Goal: Use online tool/utility: Utilize a website feature to perform a specific function

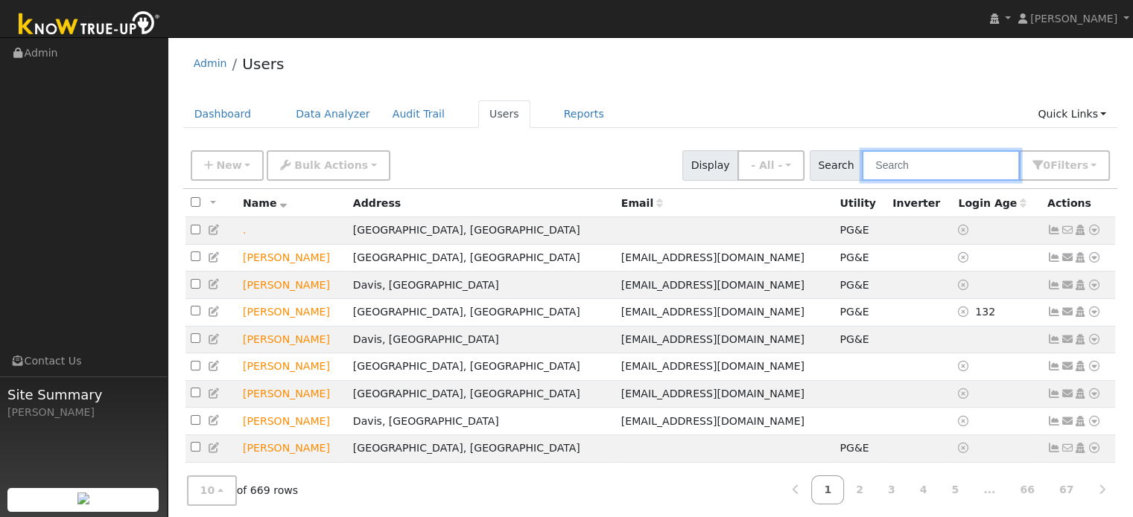
click at [917, 168] on input "text" at bounding box center [940, 165] width 158 height 31
paste input "Rene & Nyteria Pantoja"
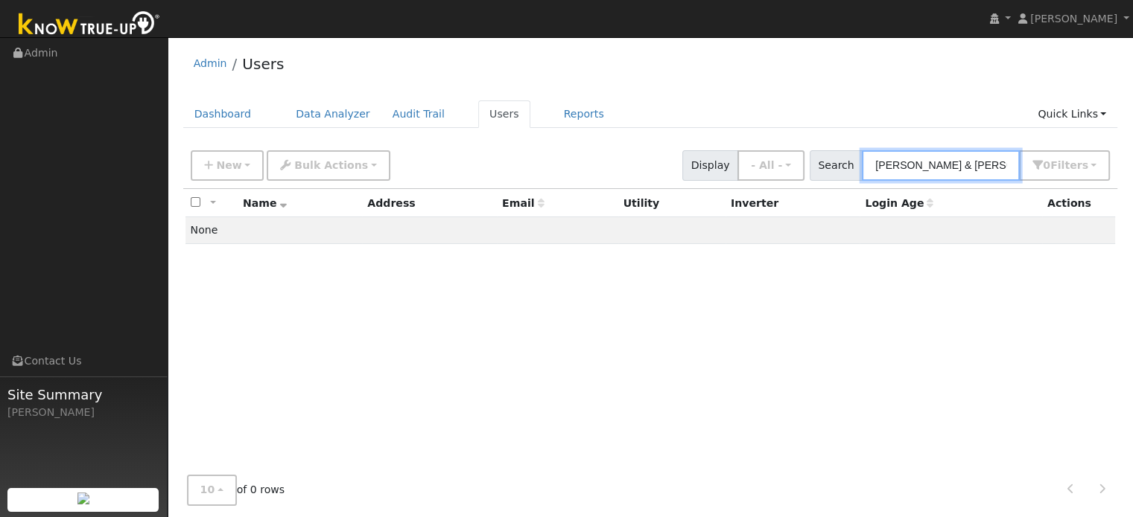
click at [923, 156] on input "Rene & Nyteria Pantoja" at bounding box center [940, 165] width 158 height 31
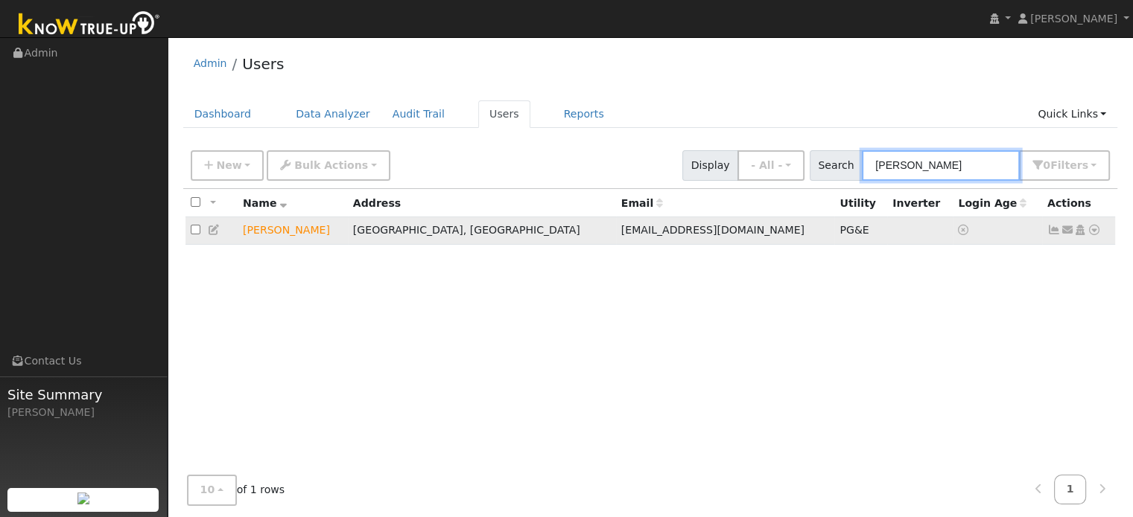
type input "[PERSON_NAME]"
click at [1094, 234] on icon at bounding box center [1093, 230] width 13 height 10
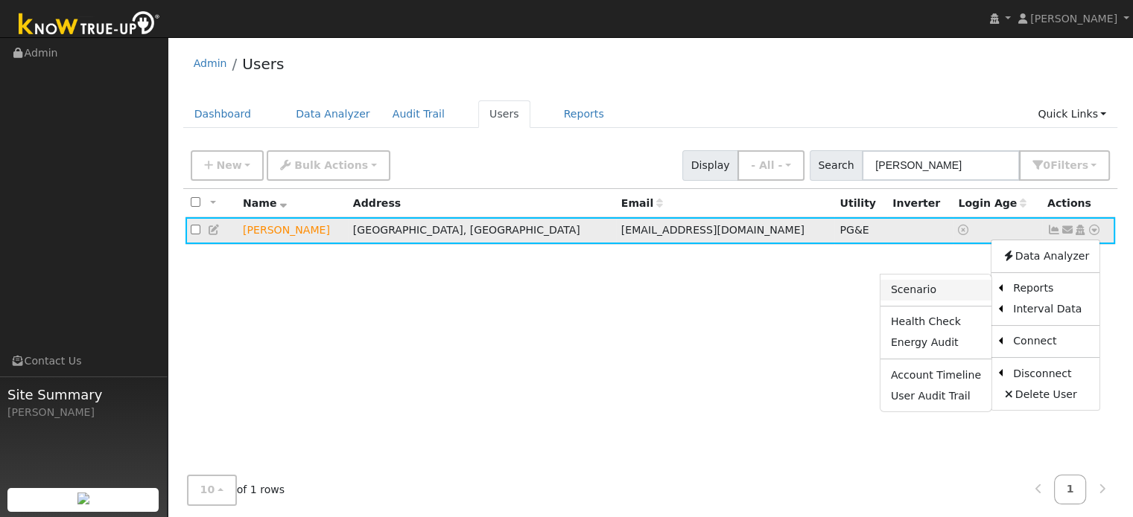
click at [903, 293] on link "Scenario" at bounding box center [935, 290] width 111 height 21
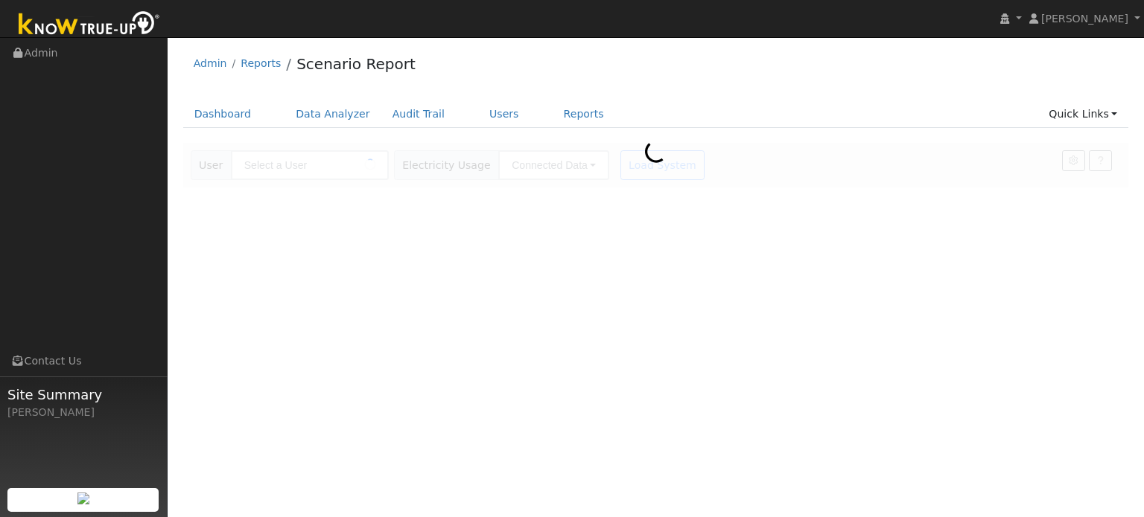
type input "[PERSON_NAME]"
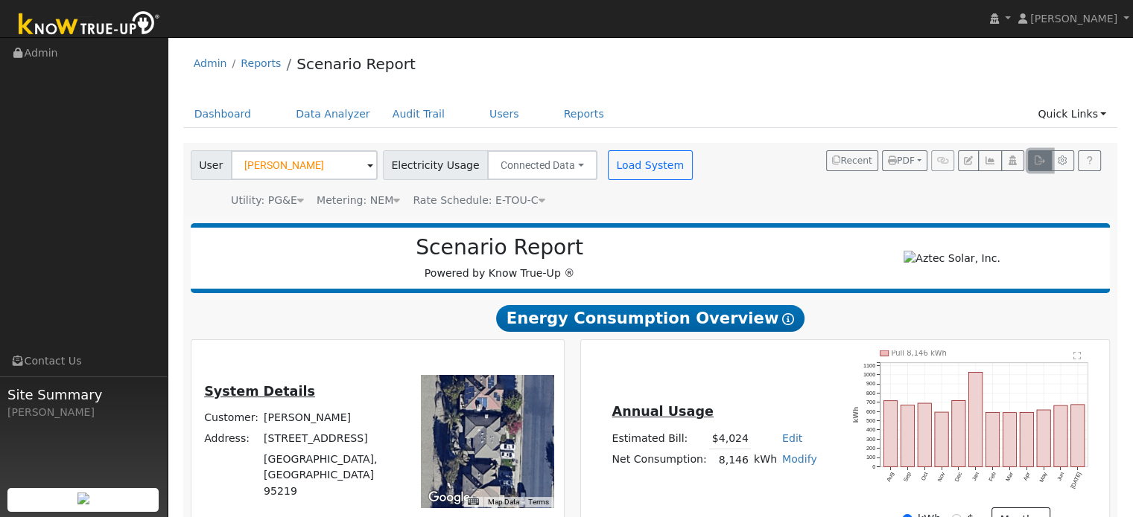
click at [1039, 166] on button "button" at bounding box center [1039, 160] width 23 height 21
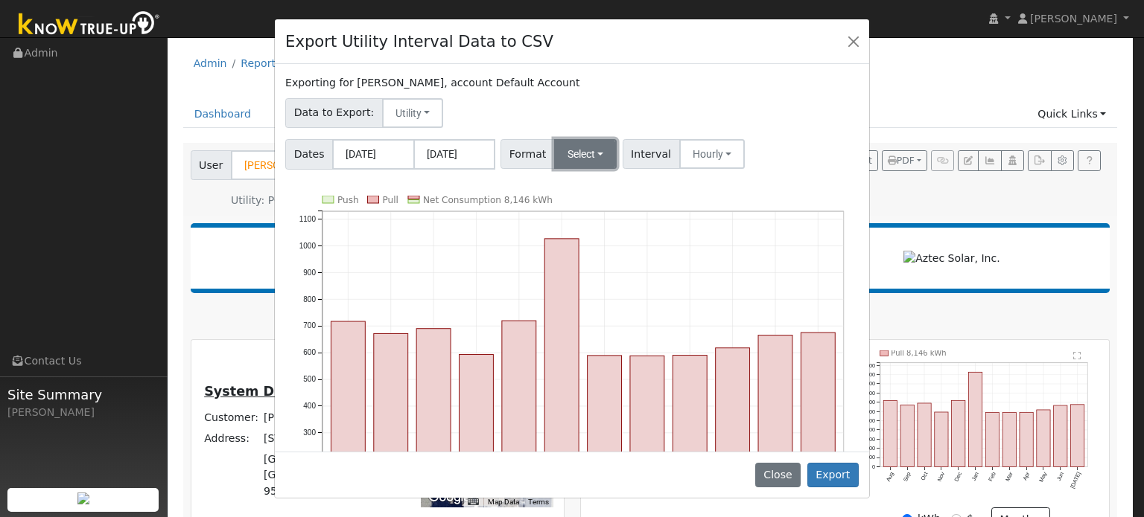
click at [580, 145] on button "Select" at bounding box center [585, 154] width 63 height 30
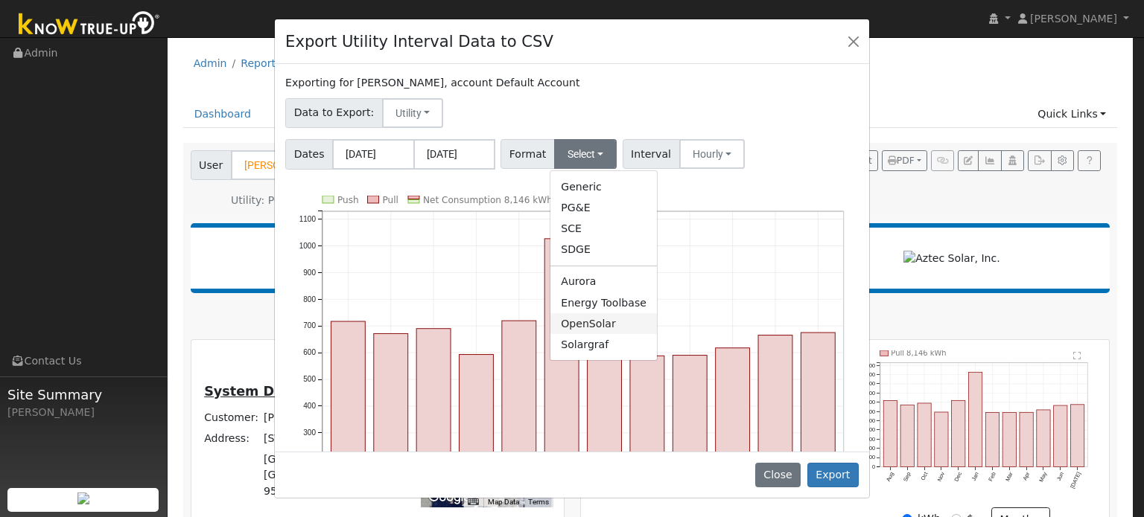
click at [590, 325] on link "OpenSolar" at bounding box center [603, 323] width 106 height 21
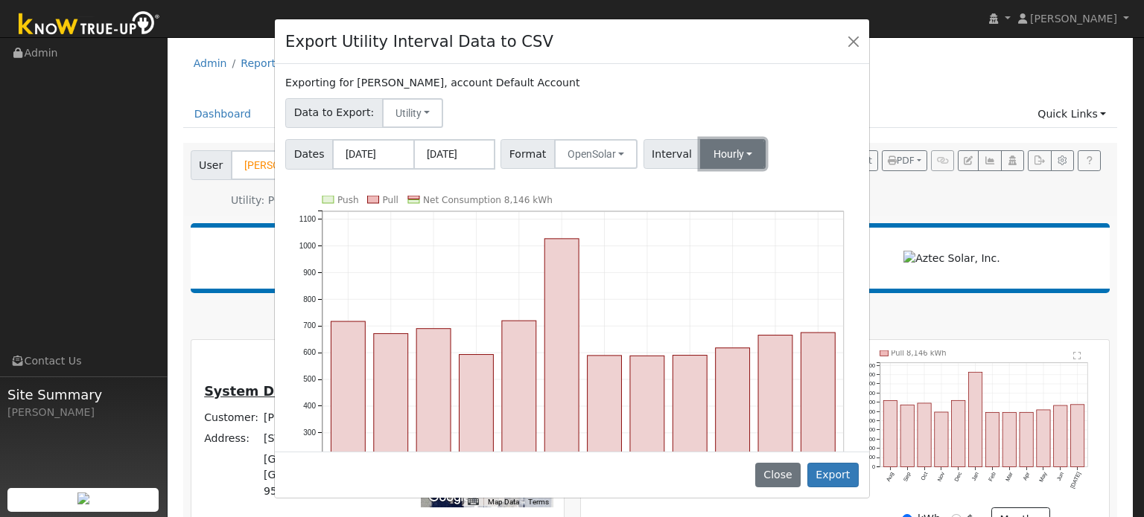
click at [710, 157] on button "Hourly" at bounding box center [733, 154] width 66 height 30
click at [719, 195] on link "15 Minute" at bounding box center [746, 186] width 103 height 21
click at [837, 482] on button "Export" at bounding box center [832, 475] width 51 height 25
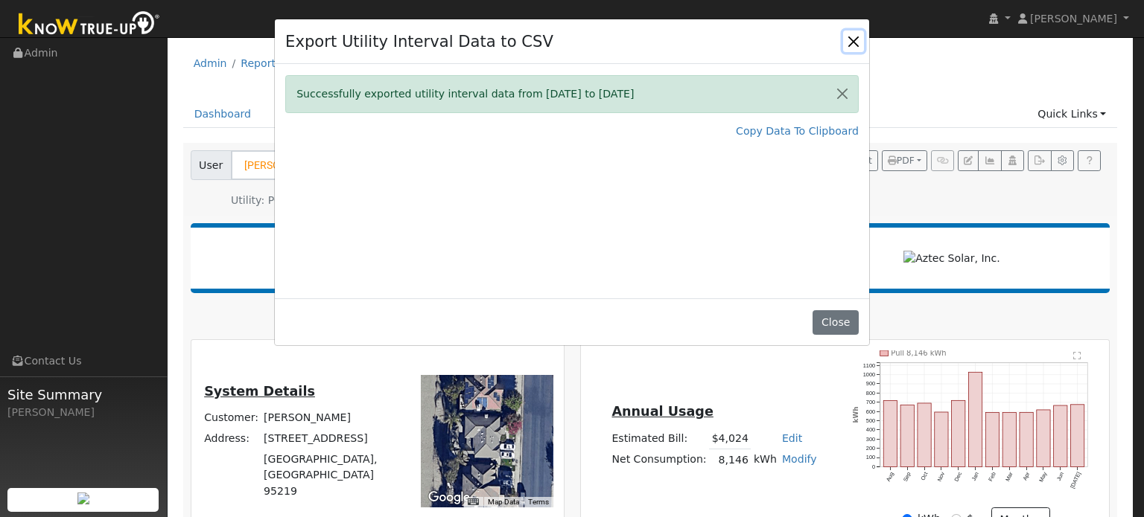
click at [854, 36] on button "Close" at bounding box center [853, 41] width 21 height 21
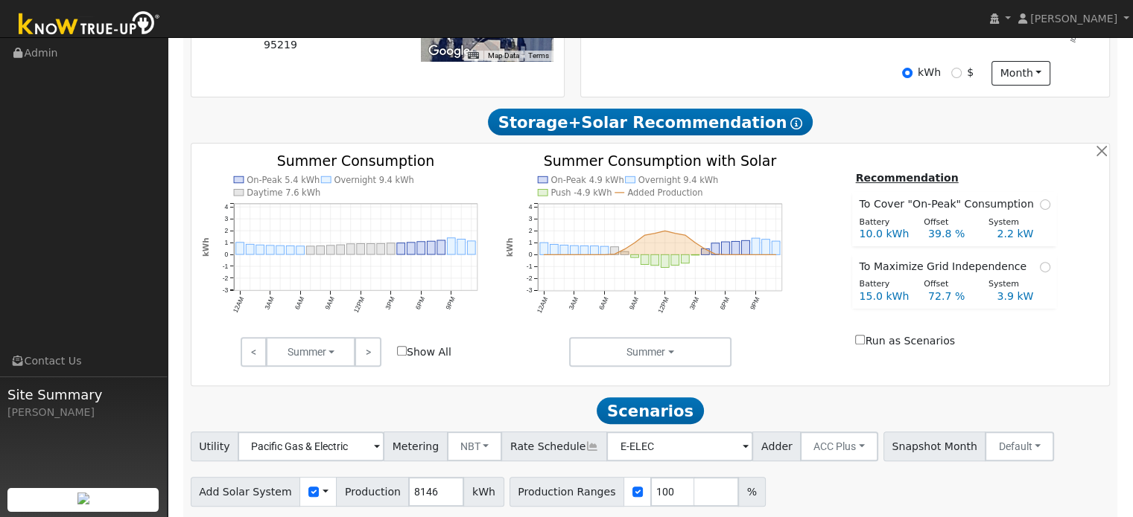
scroll to position [503, 0]
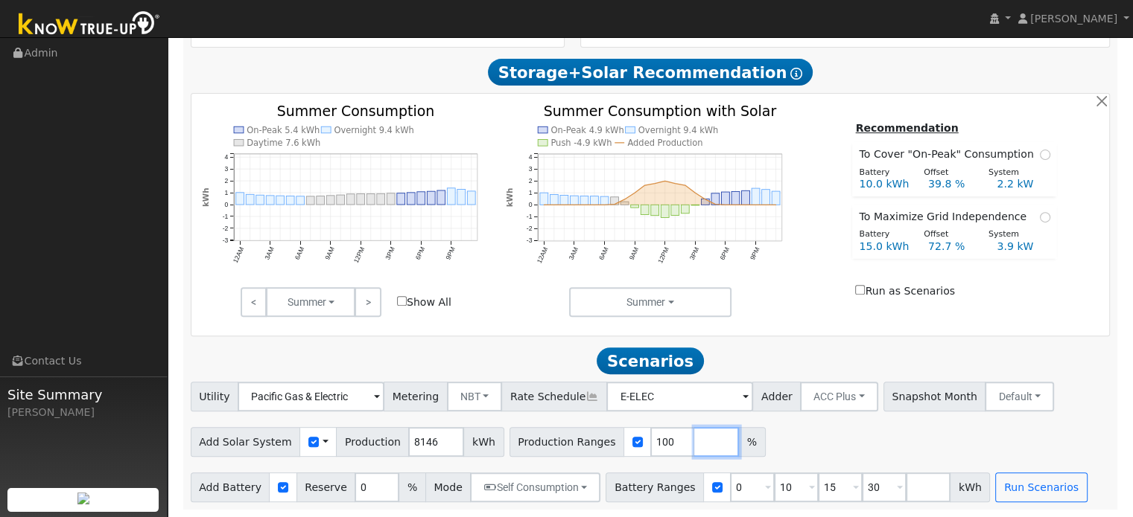
click at [694, 441] on input "number" at bounding box center [716, 442] width 45 height 30
type input "110"
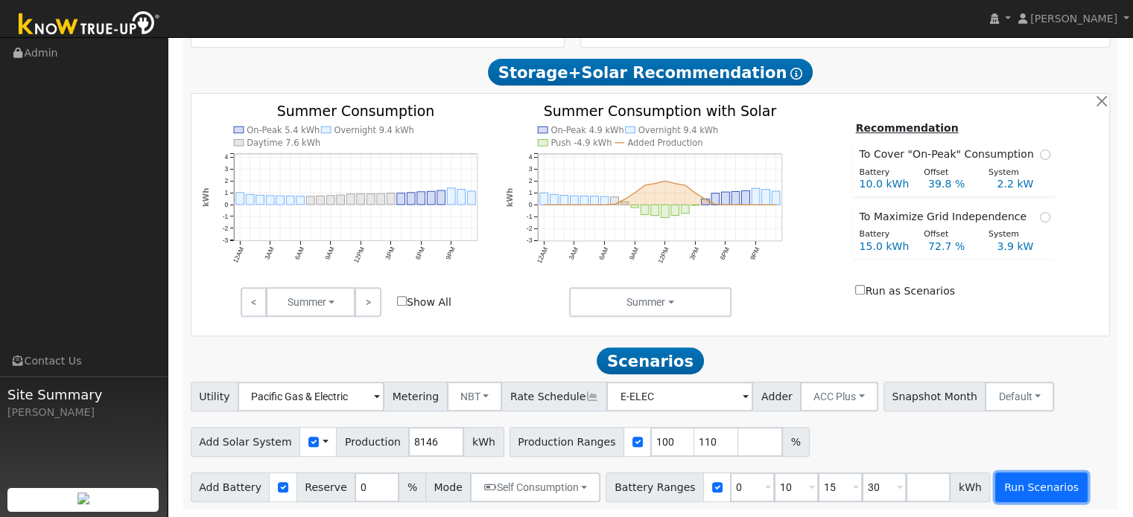
click at [995, 480] on button "Run Scenarios" at bounding box center [1041, 488] width 92 height 30
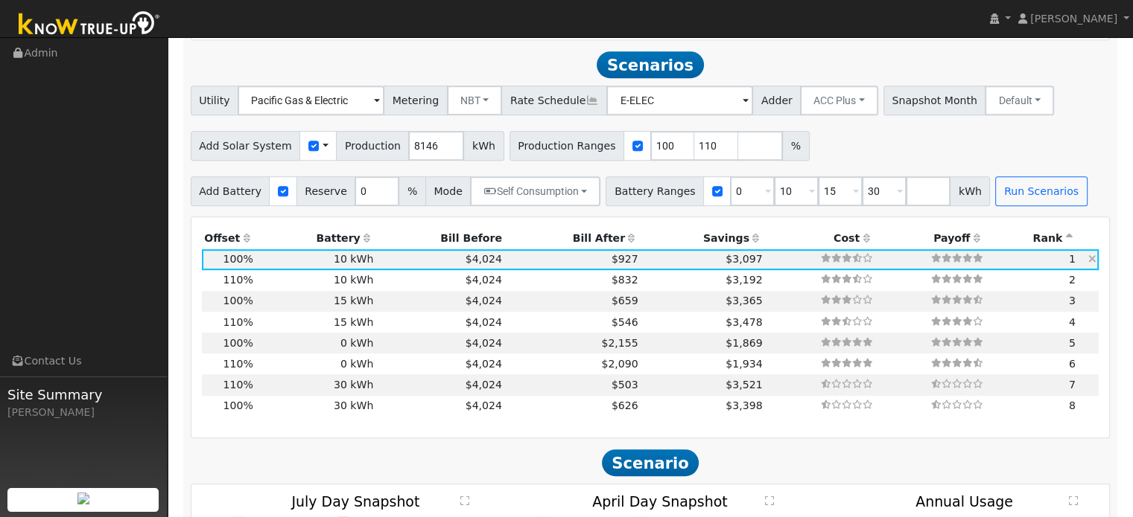
scroll to position [804, 0]
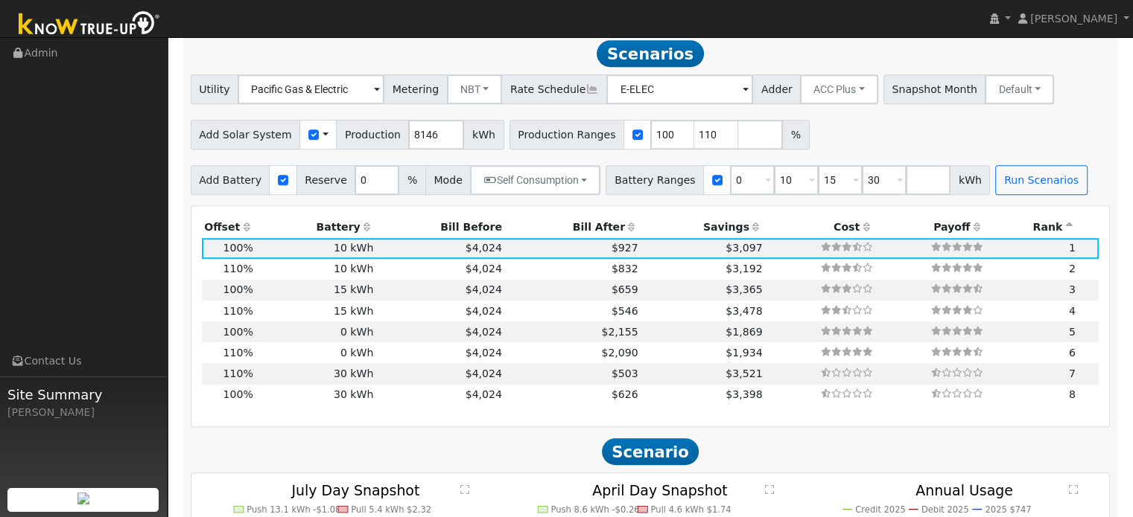
click at [593, 232] on th "Bill After" at bounding box center [572, 227] width 136 height 21
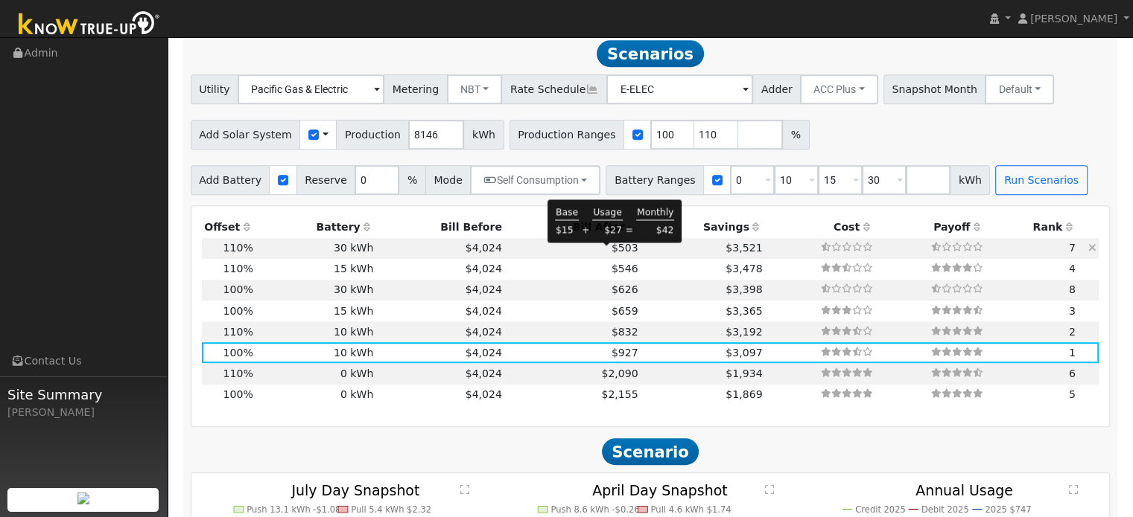
click at [611, 254] on span "$503" at bounding box center [624, 248] width 27 height 12
type input "6.0"
type input "$20,909"
type input "$36,000"
type input "$17,073"
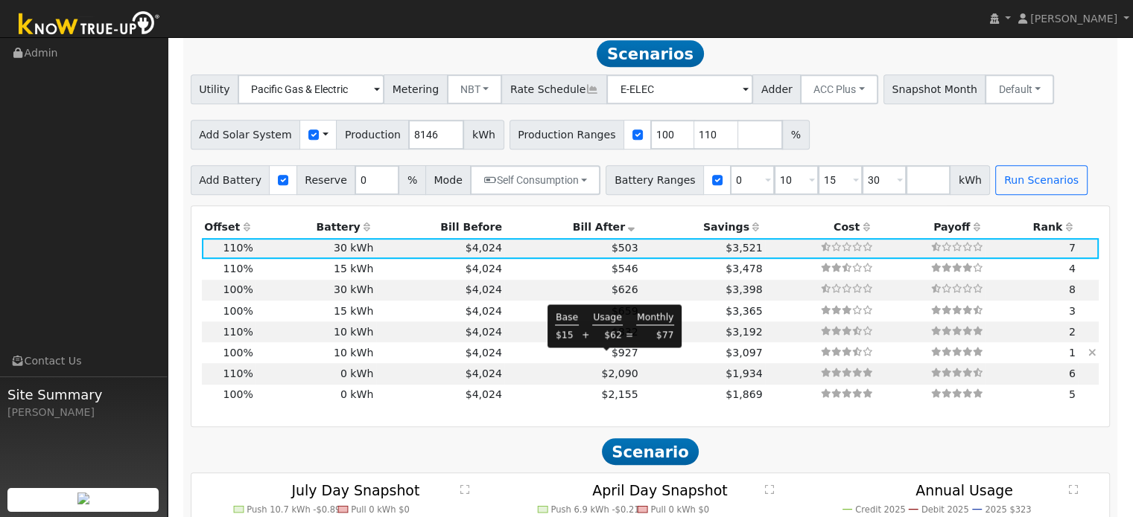
click at [618, 359] on span "$927" at bounding box center [624, 353] width 27 height 12
type input "5.4"
type input "$19,007"
type input "$12,000"
type input "$9,302"
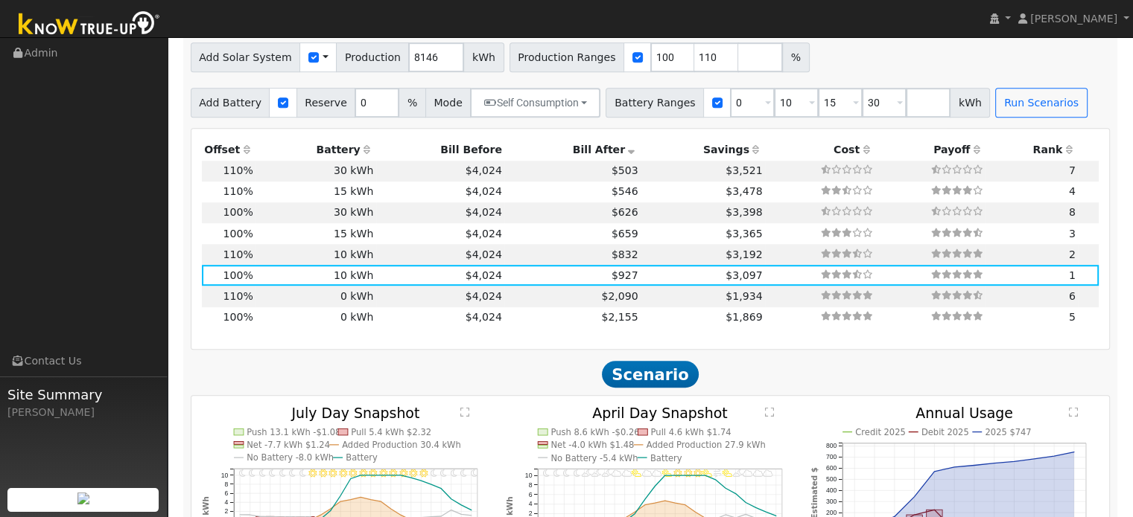
scroll to position [757, 0]
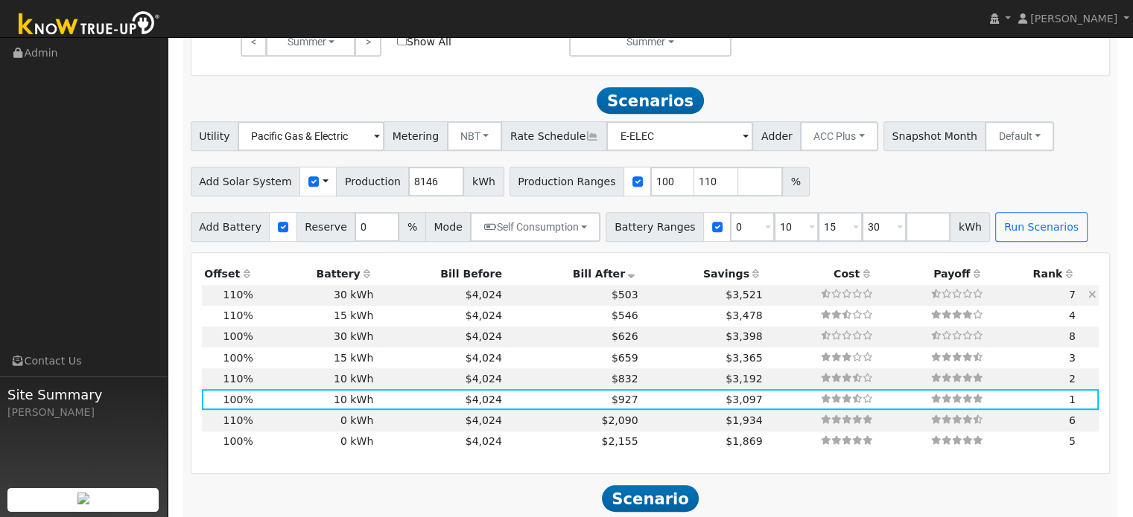
click at [587, 299] on td "$503" at bounding box center [572, 295] width 136 height 21
type input "6.0"
type input "$20,909"
type input "$36,000"
type input "$17,073"
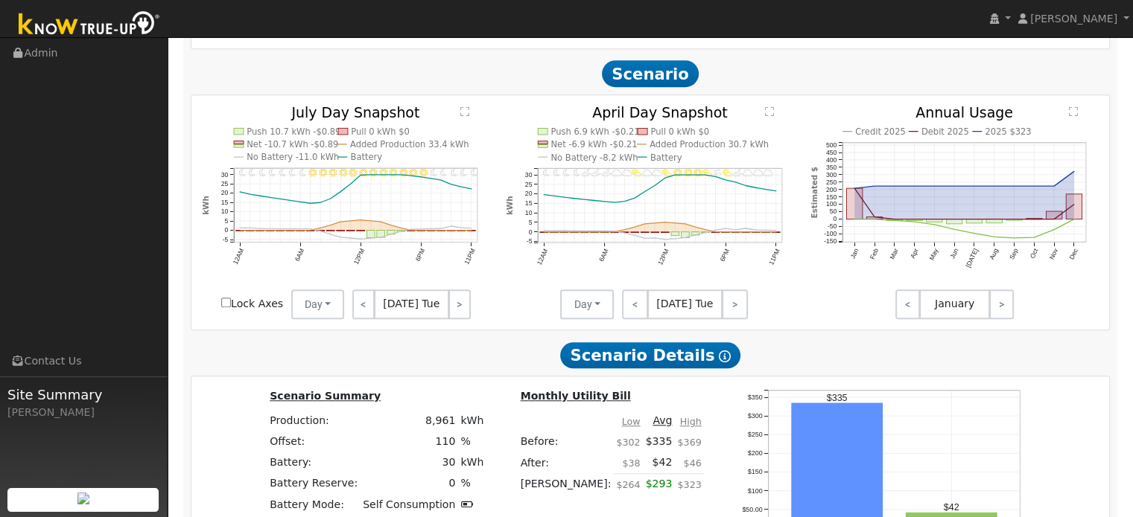
scroll to position [906, 0]
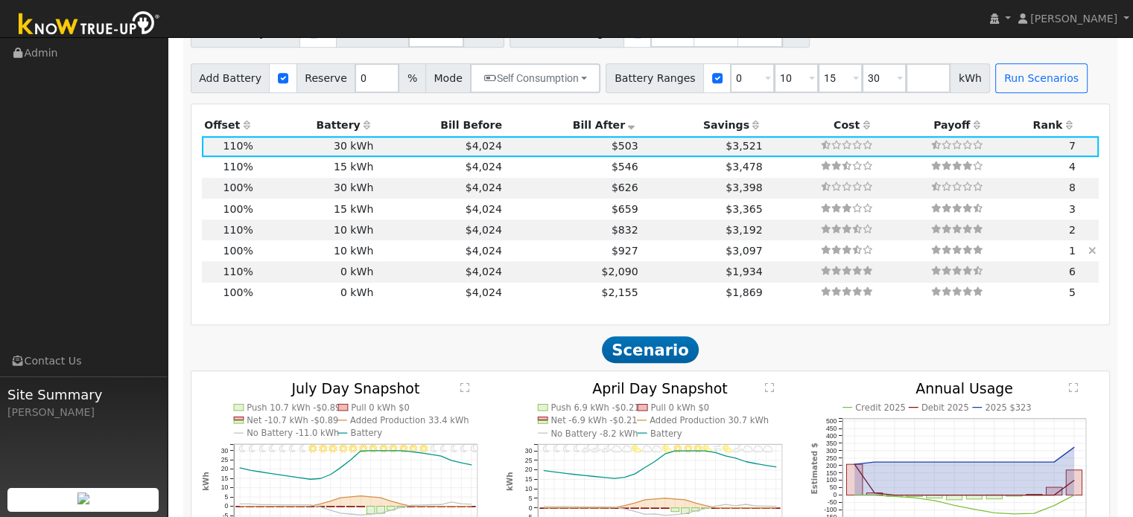
click at [580, 257] on td "$927" at bounding box center [572, 250] width 136 height 21
type input "5.4"
type input "$19,007"
type input "$12,000"
type input "$9,302"
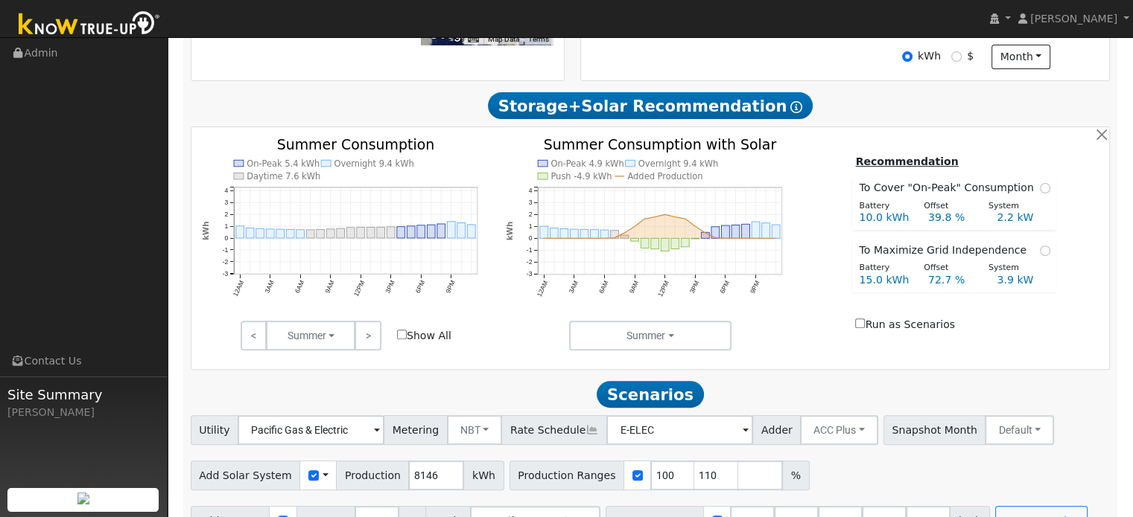
scroll to position [459, 0]
